Goal: Complete application form

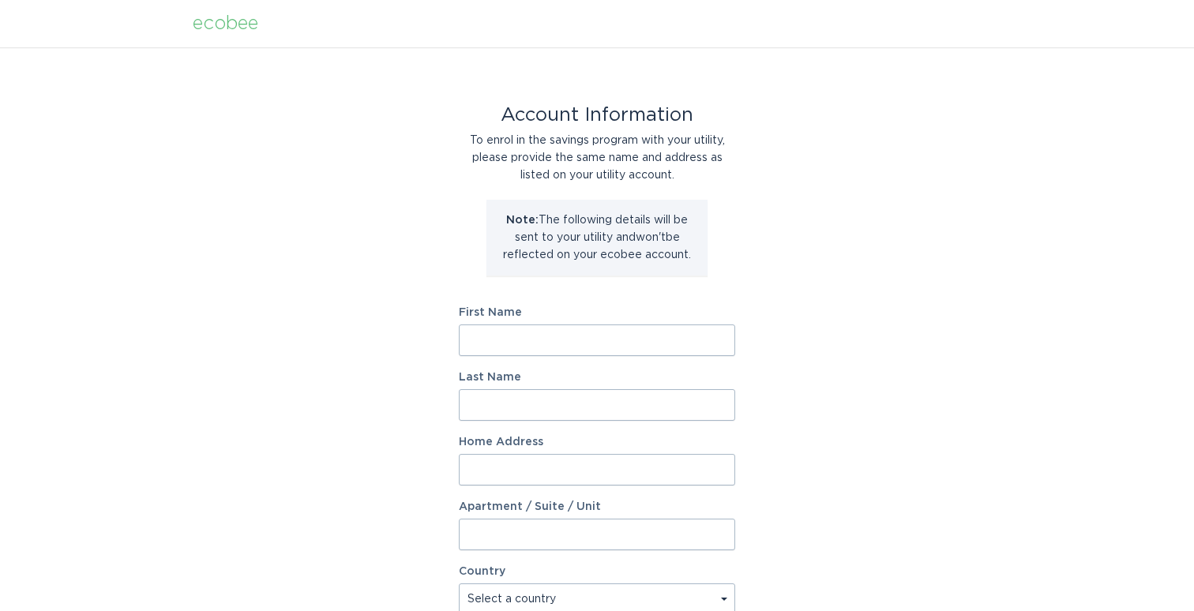
click at [538, 339] on input "First Name" at bounding box center [597, 340] width 276 height 32
type input "Dhruv"
type input "Dhokalia"
type input "12651 Weber Ln"
select select "US"
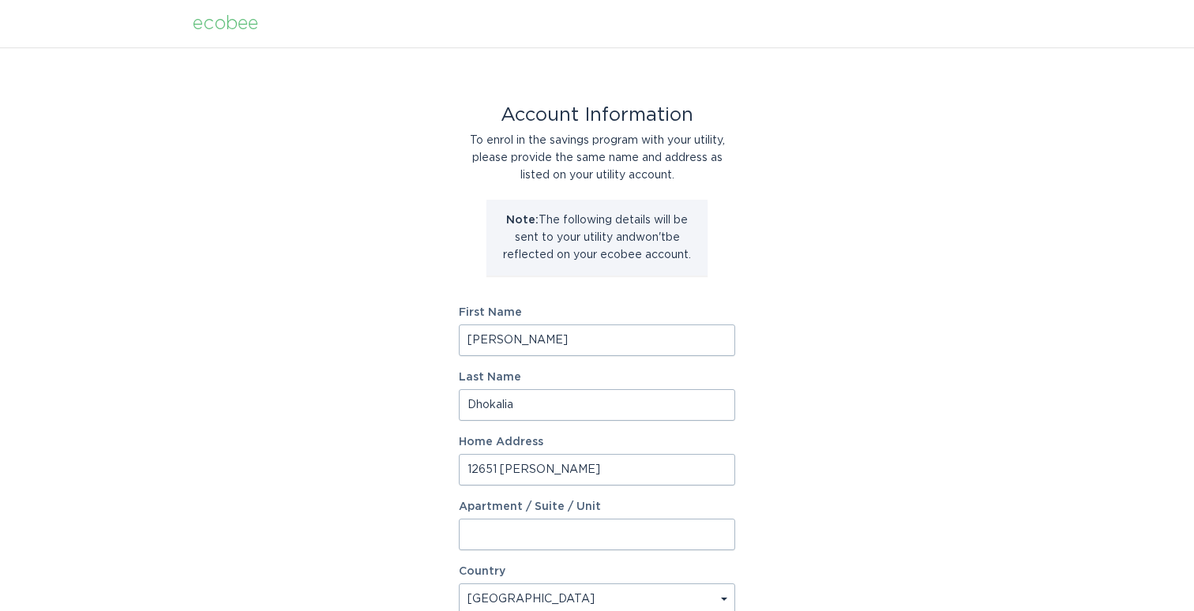
type input "Rogers"
type input "55374"
select select "MN"
click at [351, 384] on div "Account Information To enrol in the savings program with your utility, please p…" at bounding box center [597, 483] width 1194 height 872
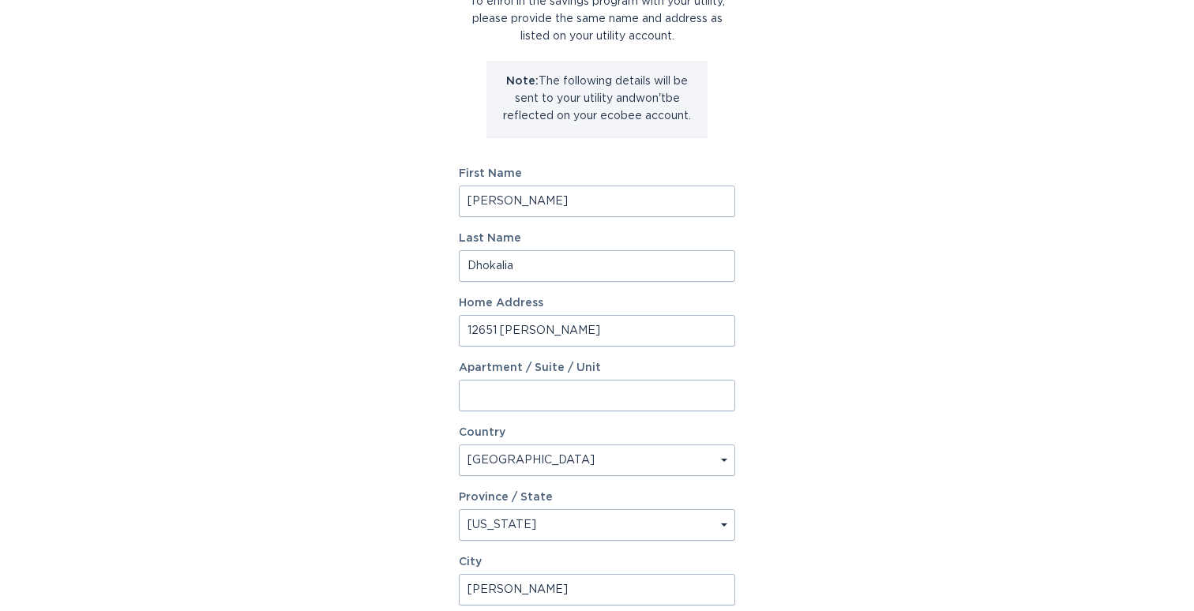
scroll to position [202, 0]
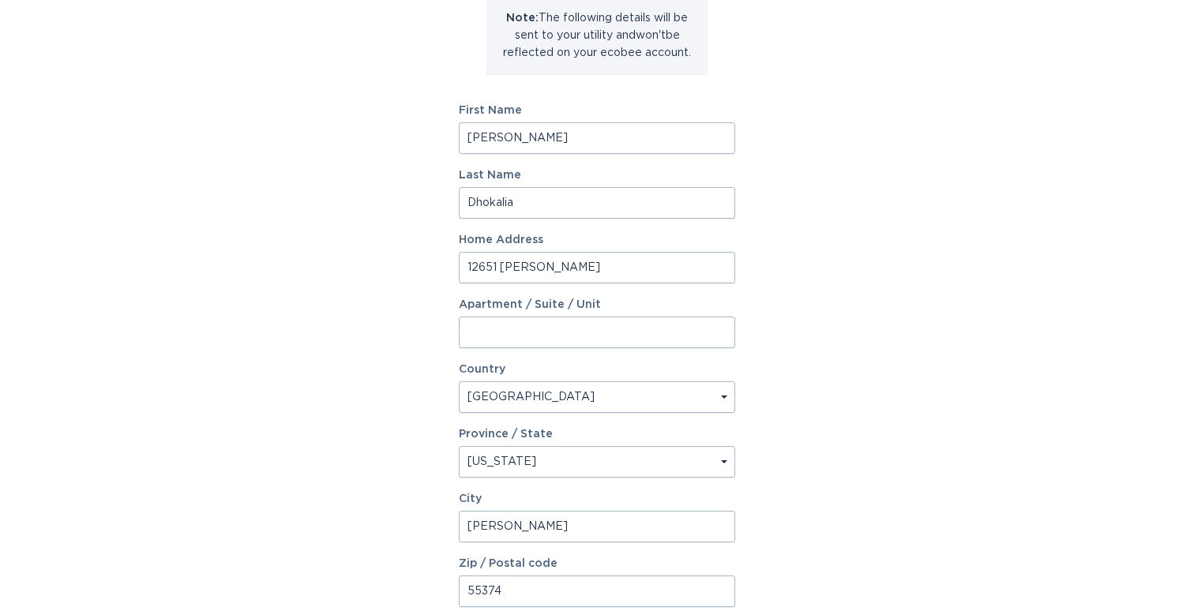
click at [419, 408] on div "Account Information To enrol in the savings program with your utility, please p…" at bounding box center [597, 281] width 1194 height 872
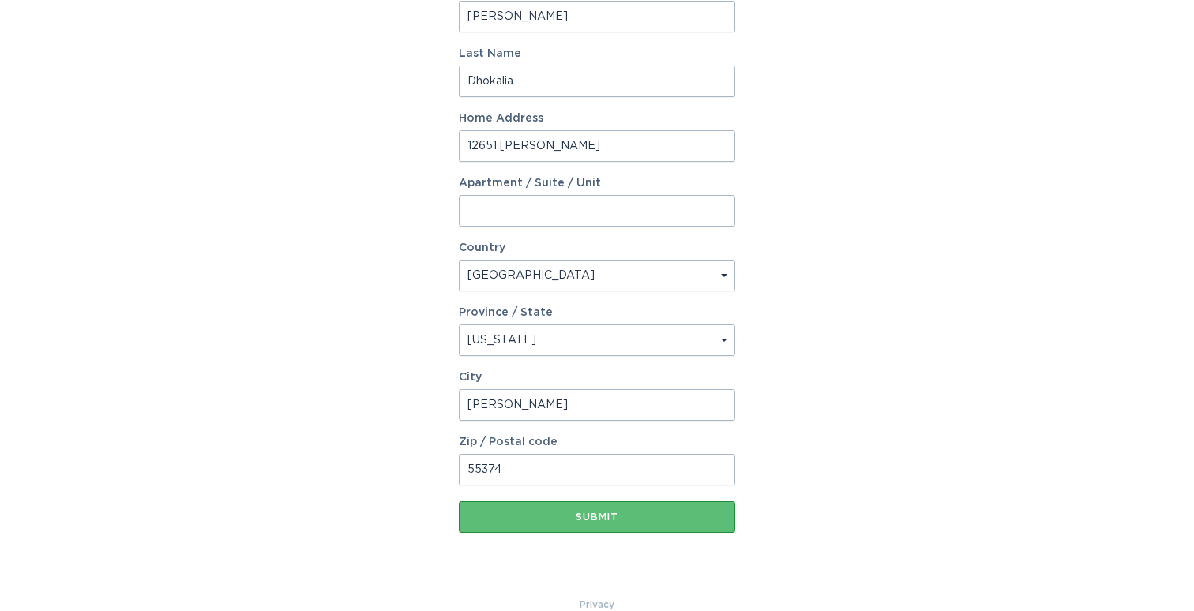
scroll to position [350, 0]
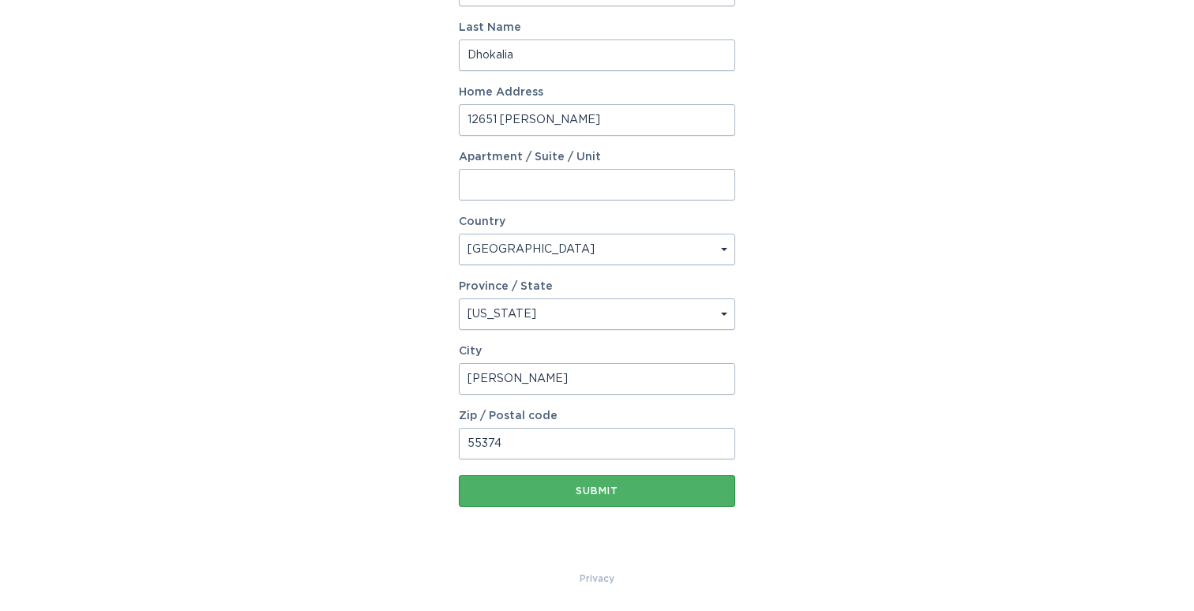
click at [535, 497] on button "Submit" at bounding box center [597, 491] width 276 height 32
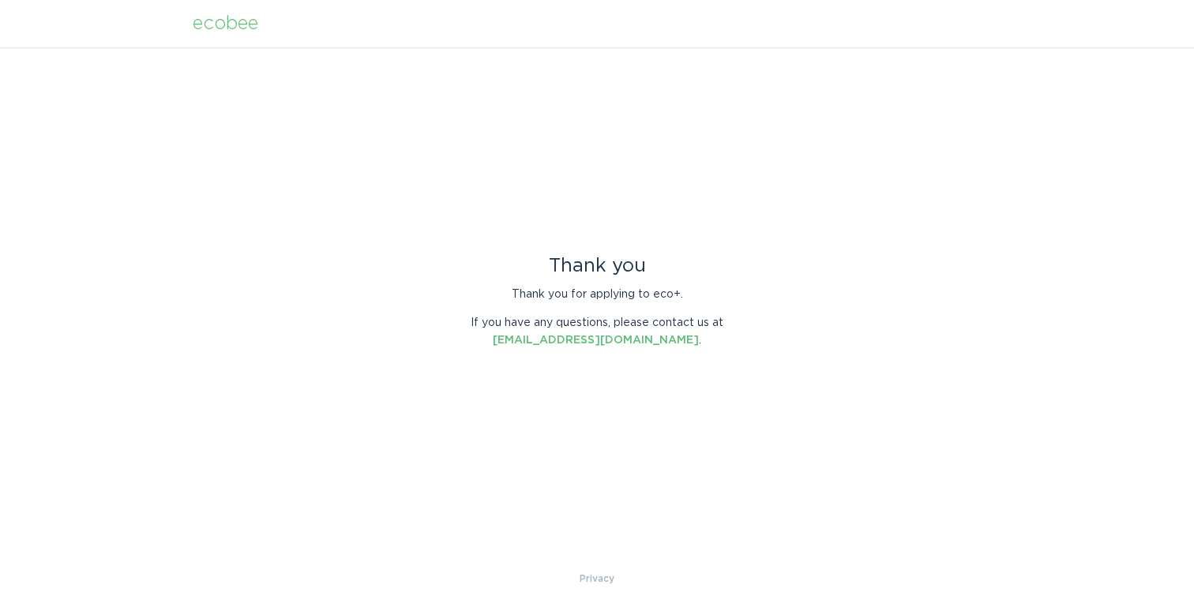
scroll to position [0, 0]
